Goal: Task Accomplishment & Management: Complete application form

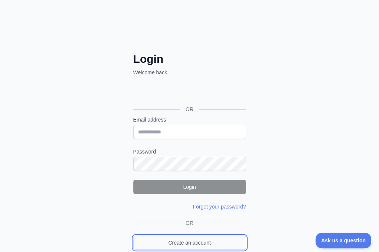
click at [133, 235] on link "Create an account" at bounding box center [189, 242] width 113 height 14
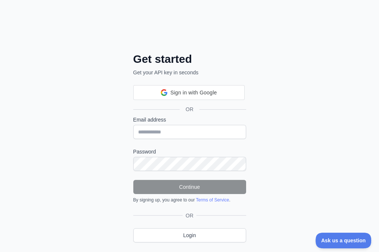
scroll to position [14, 0]
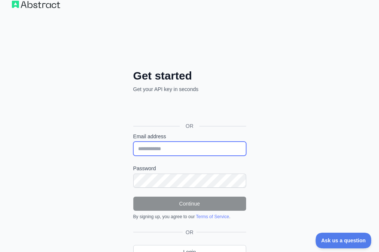
click at [133, 141] on input "Email address" at bounding box center [189, 148] width 113 height 14
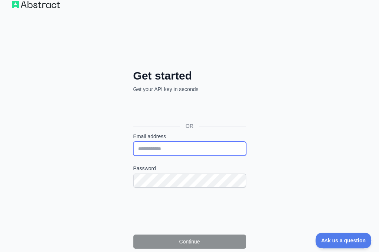
paste input "**********"
type input "**********"
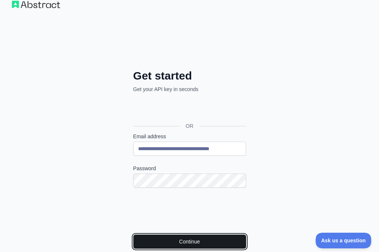
click at [133, 234] on button "Continue" at bounding box center [189, 241] width 113 height 14
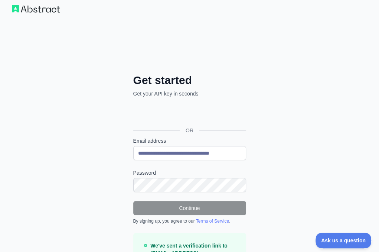
scroll to position [0, 0]
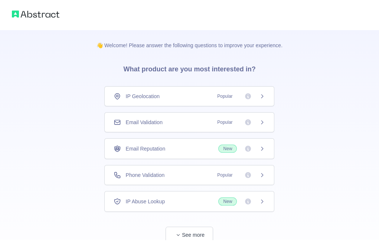
click at [132, 120] on span "Email Validation" at bounding box center [143, 121] width 37 height 7
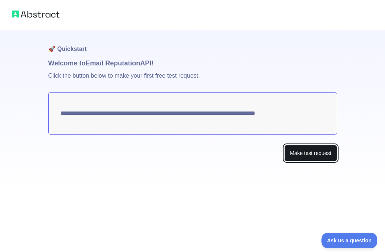
click at [319, 156] on button "Make test request" at bounding box center [310, 153] width 52 height 17
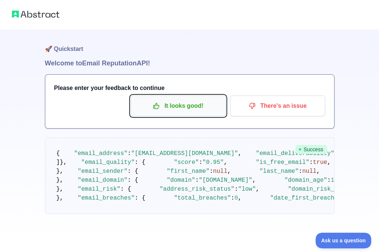
click at [177, 110] on p "It looks good!" at bounding box center [178, 106] width 84 height 13
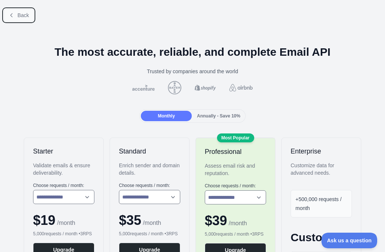
click at [24, 13] on span "Back" at bounding box center [23, 15] width 12 height 6
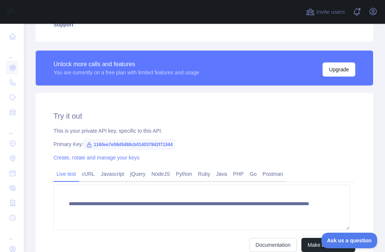
scroll to position [223, 0]
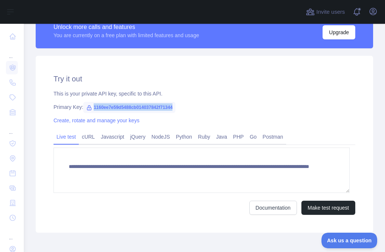
drag, startPoint x: 175, startPoint y: 106, endPoint x: 89, endPoint y: 104, distance: 85.8
click at [89, 104] on div "Primary Key: 1160ee7e59d5488cb014037842f71344" at bounding box center [203, 106] width 301 height 7
copy span "1160ee7e59d5488cb014037842f71344"
